Goal: Navigation & Orientation: Find specific page/section

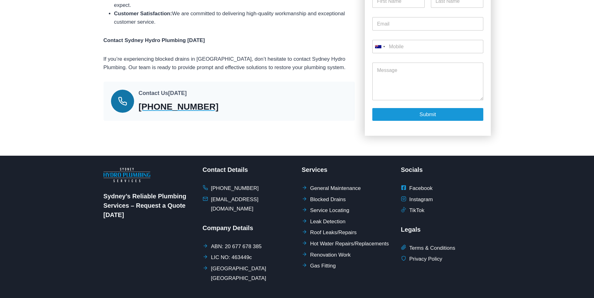
scroll to position [598, 0]
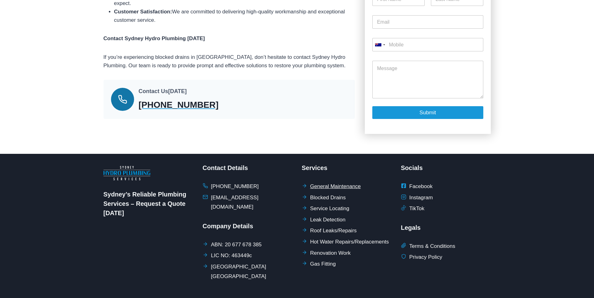
click at [344, 182] on span "General Maintenance" at bounding box center [335, 187] width 51 height 10
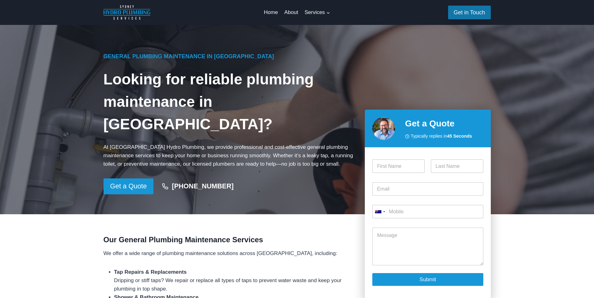
click at [472, 14] on link "Get in Touch" at bounding box center [469, 12] width 43 height 13
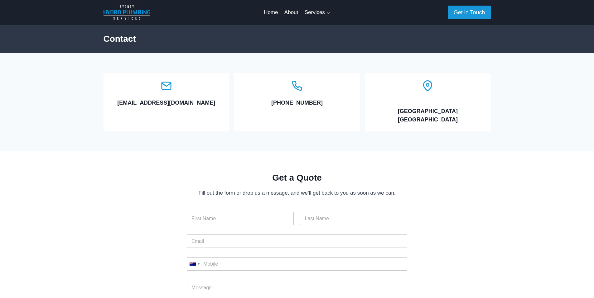
drag, startPoint x: 593, startPoint y: 25, endPoint x: 593, endPoint y: 38, distance: 13.1
click at [593, 38] on div "Contact" at bounding box center [297, 39] width 594 height 28
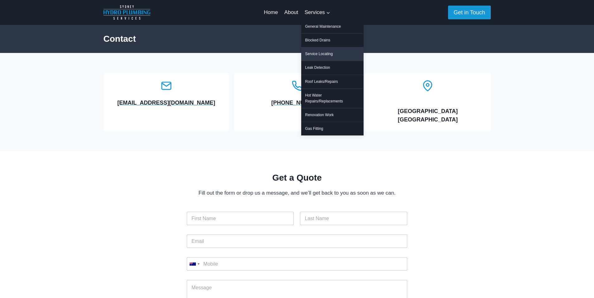
click at [319, 55] on link "Service Locating" at bounding box center [332, 53] width 62 height 13
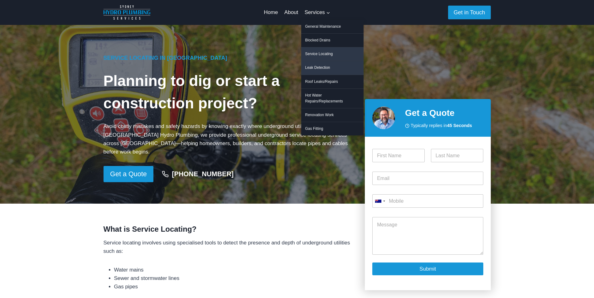
click at [317, 69] on link "Leak Detection" at bounding box center [332, 67] width 62 height 13
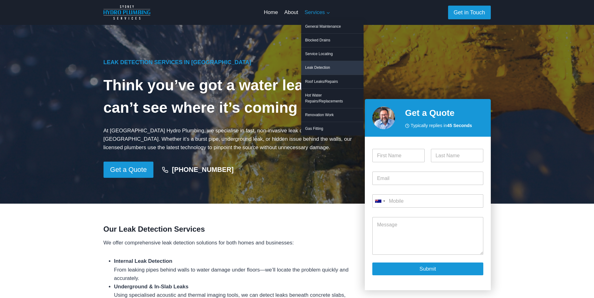
click at [321, 17] on link "Services Expand" at bounding box center [317, 12] width 32 height 15
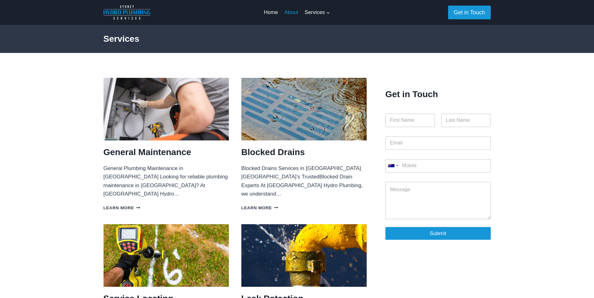
click at [291, 16] on link "About" at bounding box center [291, 12] width 20 height 15
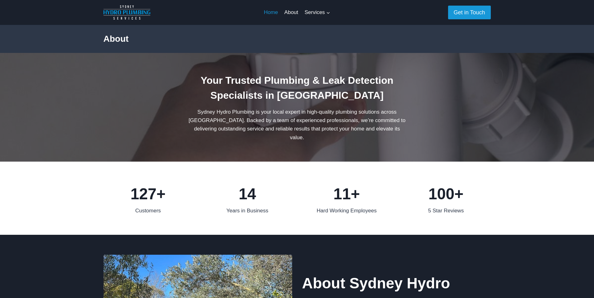
click at [269, 13] on link "Home" at bounding box center [270, 12] width 21 height 15
